Goal: Task Accomplishment & Management: Use online tool/utility

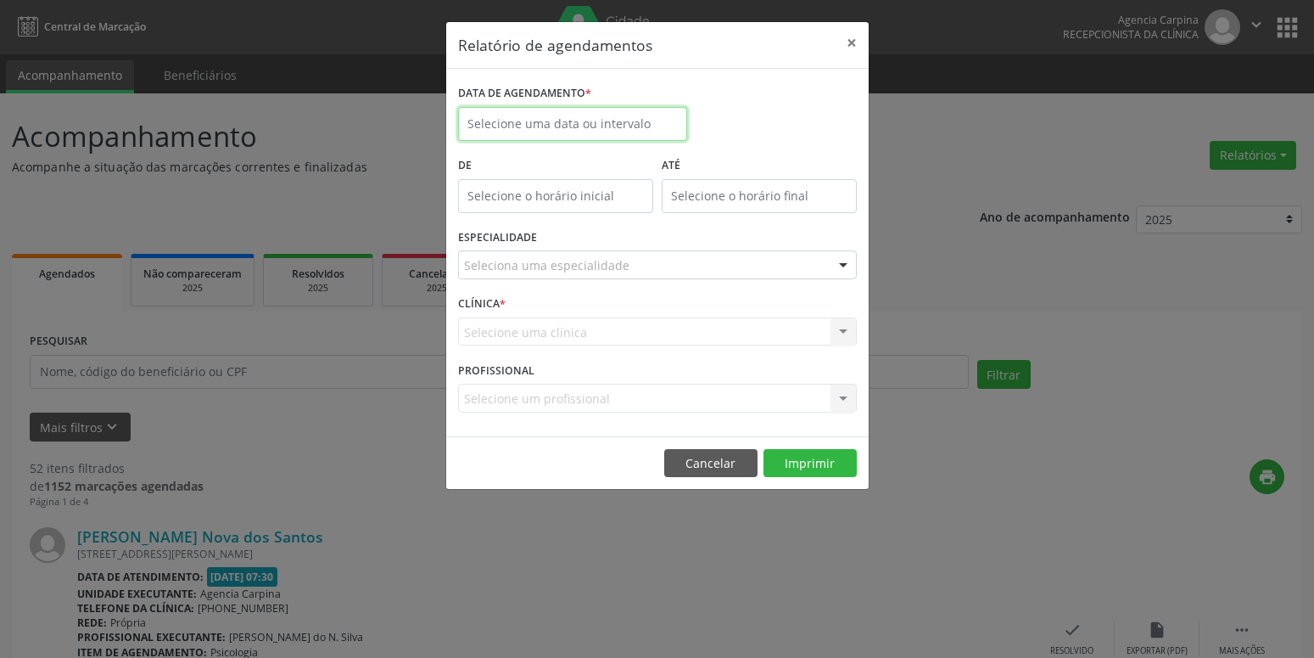
click at [549, 119] on input "text" at bounding box center [572, 124] width 229 height 34
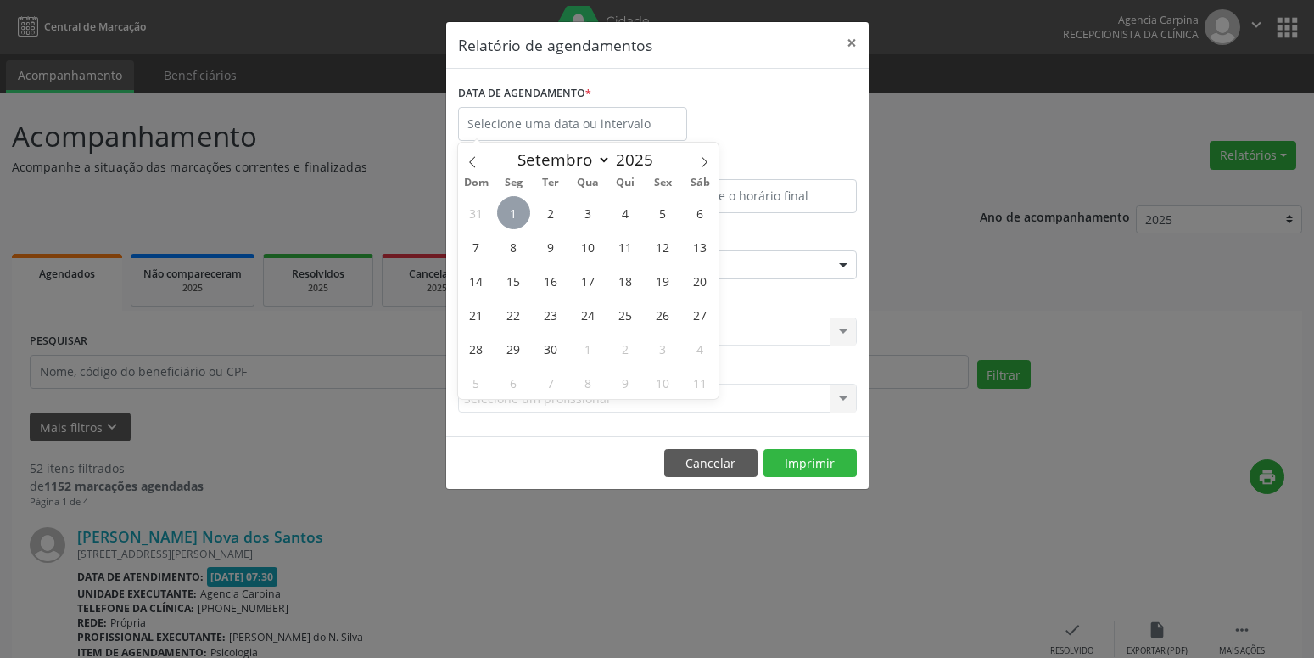
click at [513, 207] on span "1" at bounding box center [513, 212] width 33 height 33
type input "[DATE]"
click at [513, 207] on span "1" at bounding box center [513, 212] width 33 height 33
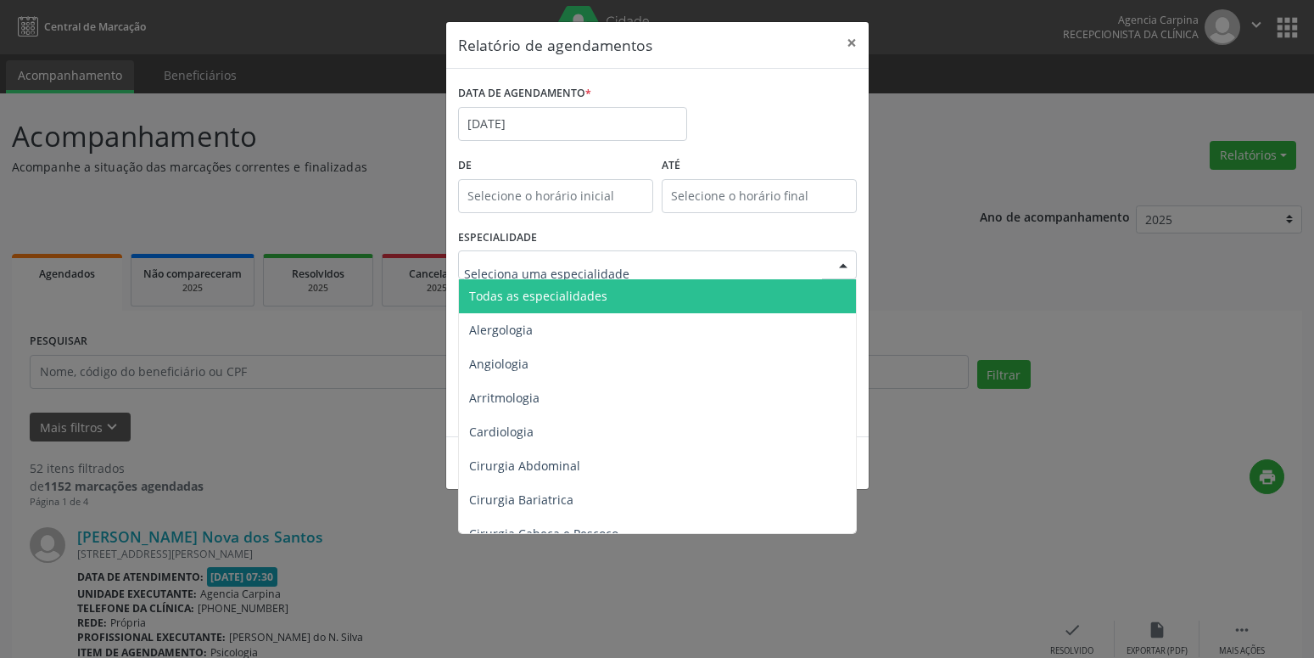
click at [523, 302] on span "Todas as especialidades" at bounding box center [538, 296] width 138 height 16
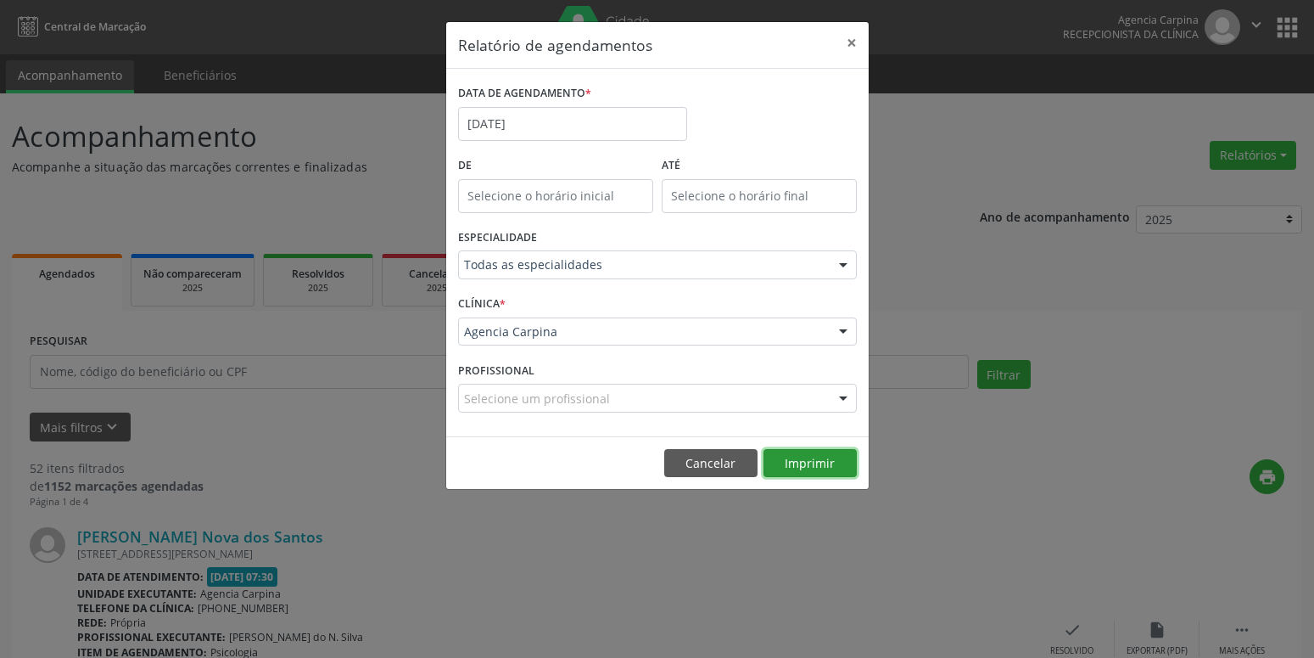
click at [800, 460] on button "Imprimir" at bounding box center [810, 463] width 93 height 29
click at [615, 140] on input "[DATE]" at bounding box center [572, 124] width 229 height 34
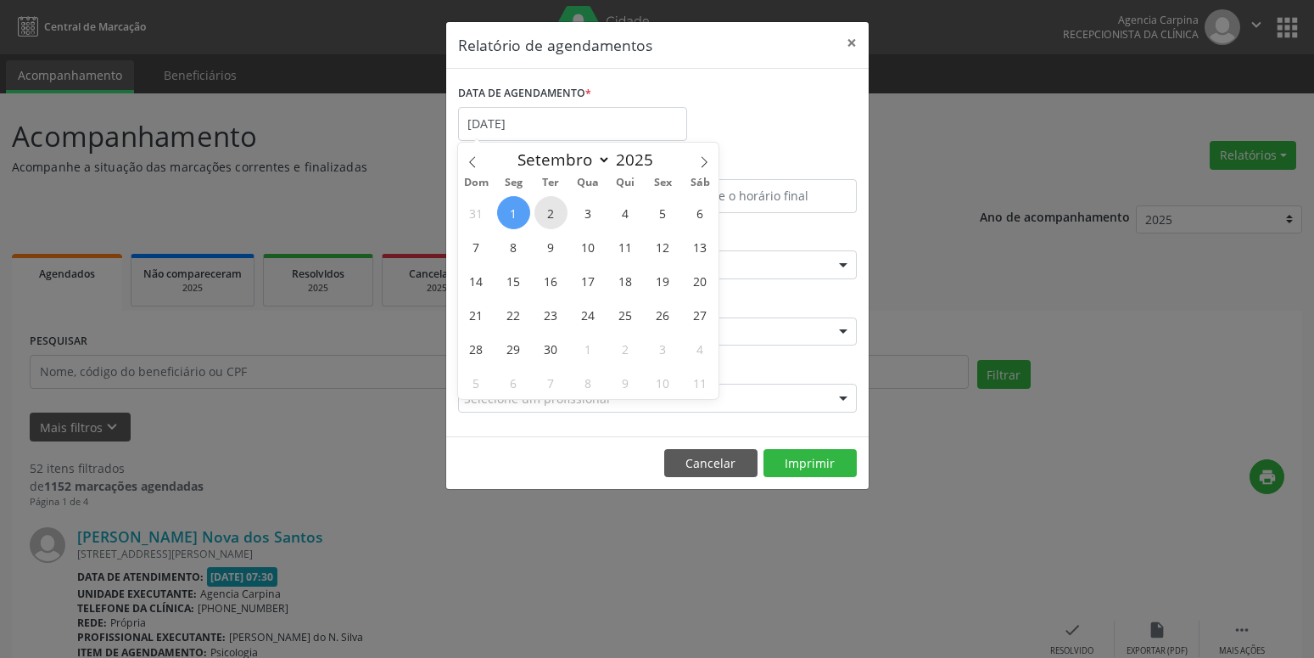
click at [544, 214] on span "2" at bounding box center [551, 212] width 33 height 33
type input "[DATE]"
click at [544, 214] on span "2" at bounding box center [551, 212] width 33 height 33
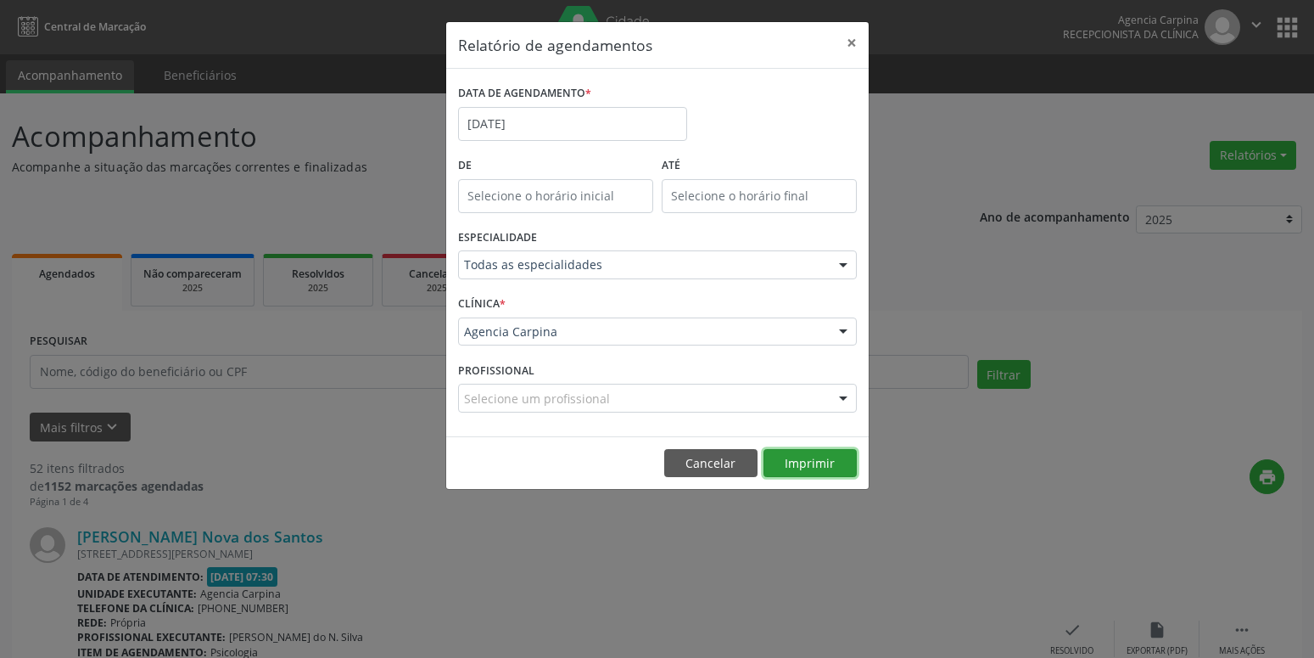
click at [840, 462] on button "Imprimir" at bounding box center [810, 463] width 93 height 29
click at [764, 449] on button "Imprimir" at bounding box center [810, 463] width 93 height 29
click at [854, 45] on button "×" at bounding box center [852, 43] width 34 height 42
